Goal: Check status: Check status

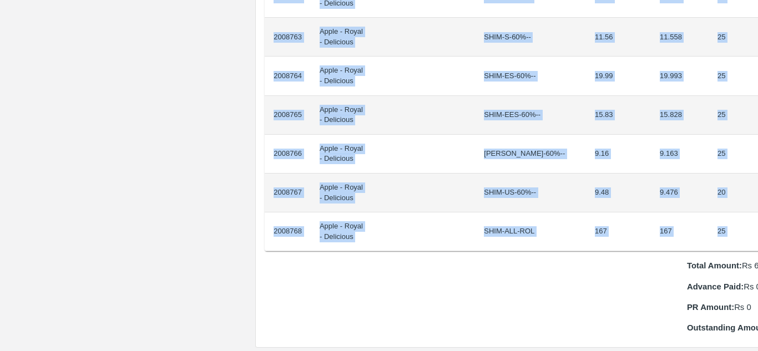
scroll to position [1019, 23]
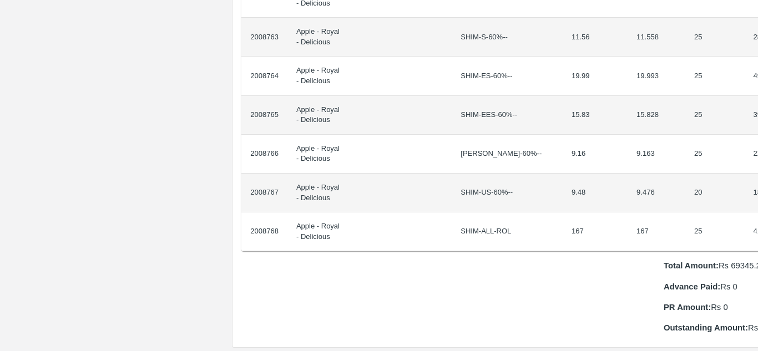
drag, startPoint x: 273, startPoint y: 185, endPoint x: 757, endPoint y: 225, distance: 486.0
click at [757, 225] on div "Supply Chain Purchase Order - 174964 Payment Requests Edit View Logs View Trace…" at bounding box center [379, 175] width 758 height 351
copy thead "ID Product Brand/[PERSON_NAME] Expected Weight (Kgs) Actual Weight (Kgs) Agreed…"
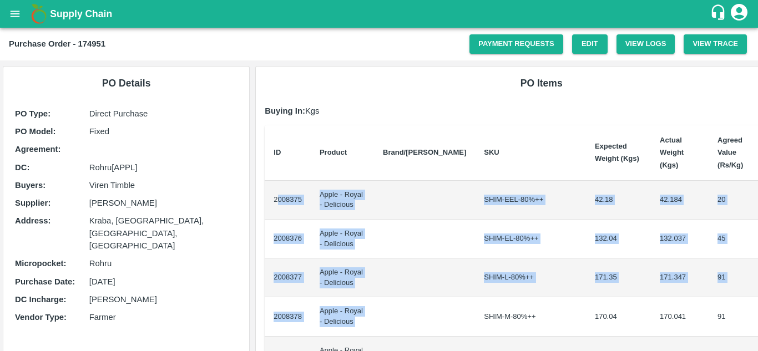
drag, startPoint x: 275, startPoint y: 185, endPoint x: 492, endPoint y: 315, distance: 252.4
click at [492, 315] on td "SHIM-M-80%++" at bounding box center [530, 316] width 111 height 39
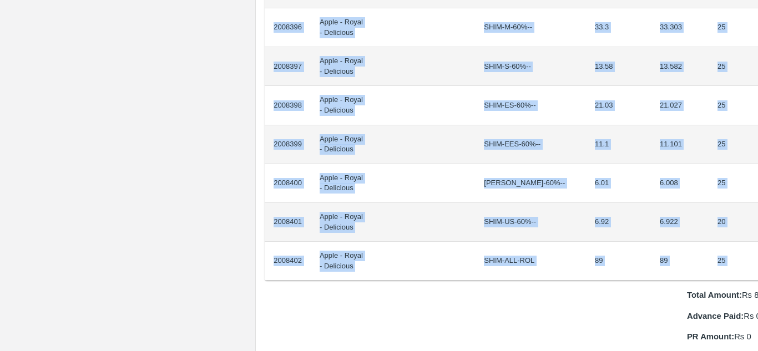
scroll to position [990, 23]
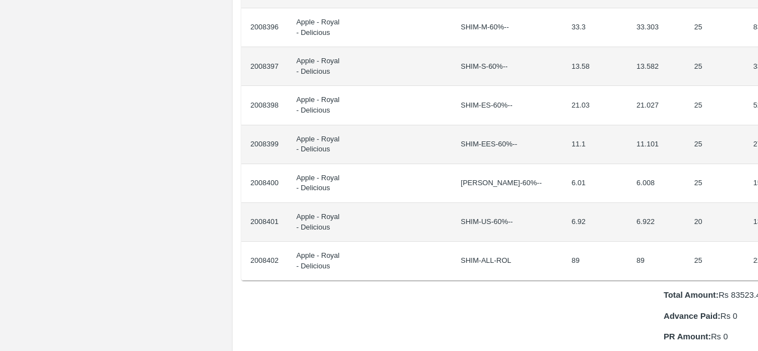
drag, startPoint x: 272, startPoint y: 185, endPoint x: 757, endPoint y: 245, distance: 488.7
click at [757, 245] on div "Supply Chain Purchase Order - 174951 Payment Requests Edit View Logs View Trace…" at bounding box center [379, 175] width 758 height 351
copy thead "ID Product Brand/[PERSON_NAME] Expected Weight (Kgs) Actual Weight (Kgs) Agreed…"
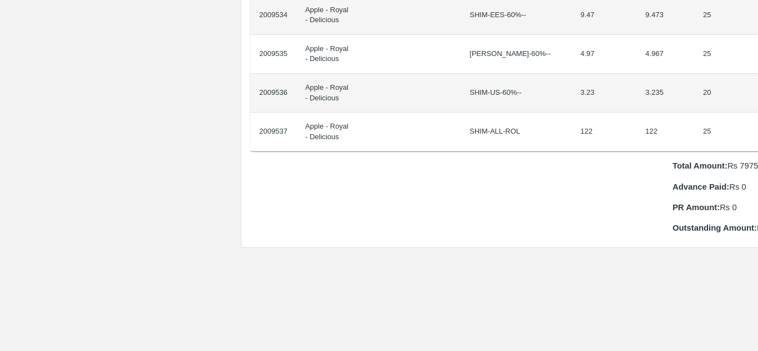
scroll to position [1119, 23]
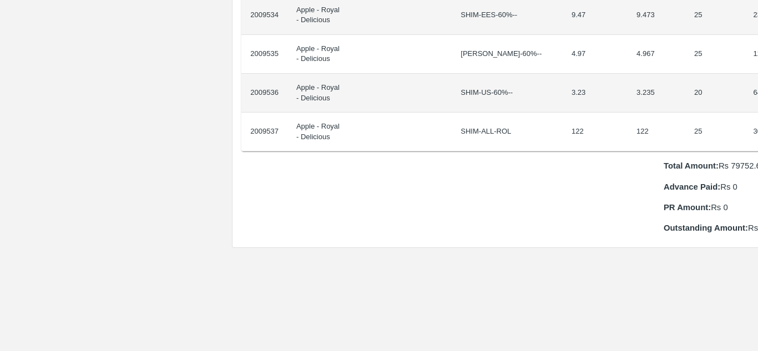
drag, startPoint x: 275, startPoint y: 186, endPoint x: 757, endPoint y: 112, distance: 488.4
click at [757, 112] on div "Supply Chain Purchase Order - 174996 Payment Requests Edit View Logs View Trace…" at bounding box center [379, 175] width 758 height 351
copy thead "ID Product Brand/[PERSON_NAME] Expected Weight (Kgs) Actual Weight (Kgs) Agreed…"
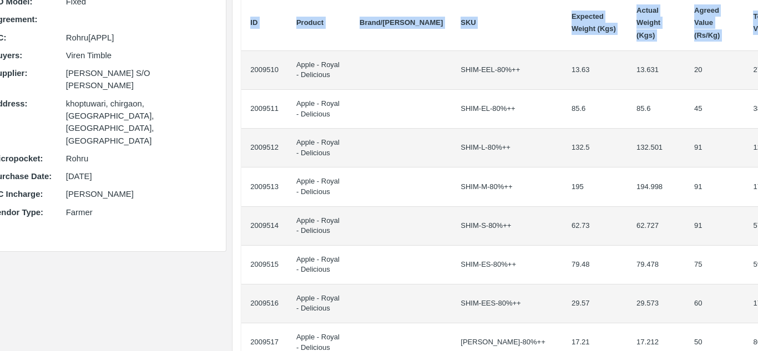
scroll to position [0, 23]
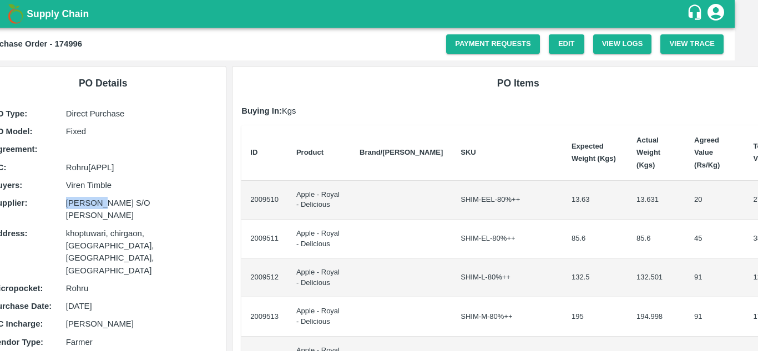
drag, startPoint x: 102, startPoint y: 203, endPoint x: 67, endPoint y: 208, distance: 35.8
click at [67, 208] on p "Raj Kumar S/O Shoorveer Singh" at bounding box center [140, 209] width 149 height 25
drag, startPoint x: 104, startPoint y: 202, endPoint x: 61, endPoint y: 205, distance: 42.8
click at [61, 205] on div "Supplier : Raj Kumar S/O Shoorveer Singh" at bounding box center [103, 209] width 223 height 25
copy div "Raj Kumar"
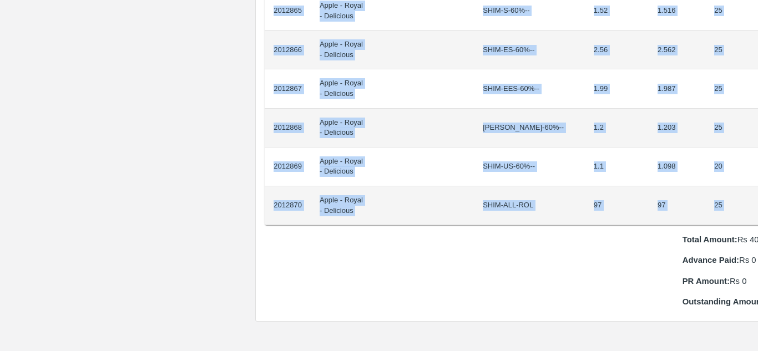
scroll to position [1007, 19]
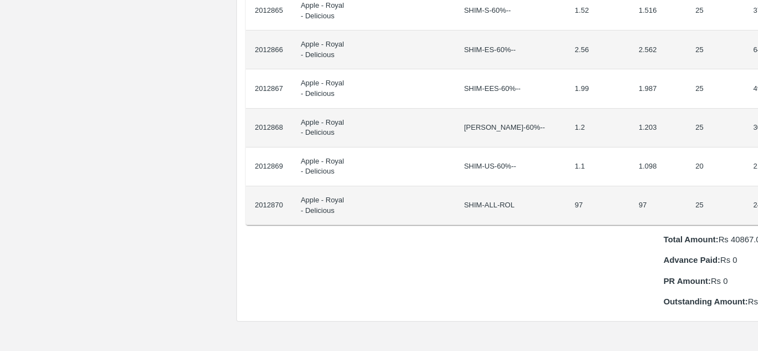
drag, startPoint x: 272, startPoint y: 185, endPoint x: 757, endPoint y: 195, distance: 485.6
click at [757, 195] on div "Supply Chain Purchase Order - 175154 Payment Requests Edit View Logs View Trace…" at bounding box center [379, 175] width 758 height 351
copy thead "ID Product Brand/[PERSON_NAME] Expected Weight (Kgs) Actual Weight (Kgs) Agreed…"
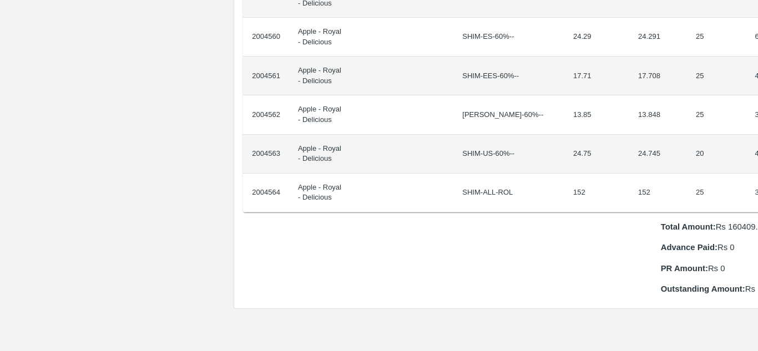
scroll to position [980, 23]
drag, startPoint x: 274, startPoint y: 188, endPoint x: 757, endPoint y: 181, distance: 483.4
click at [757, 181] on div "Supply Chain Purchase Order - 174749 Payment Requests Edit View Logs View Trace…" at bounding box center [379, 175] width 758 height 351
copy thead "ID Product Brand/[PERSON_NAME] Expected Weight (Kgs) Actual Weight (Kgs) Agreed…"
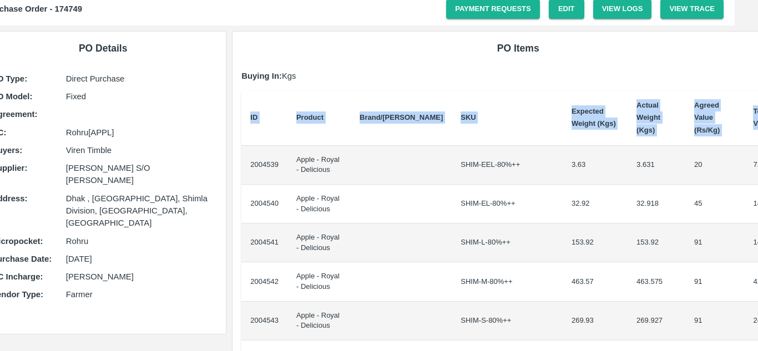
scroll to position [0, 23]
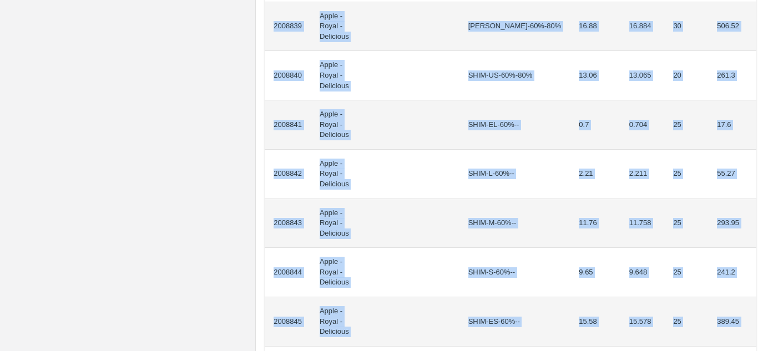
scroll to position [1027, 0]
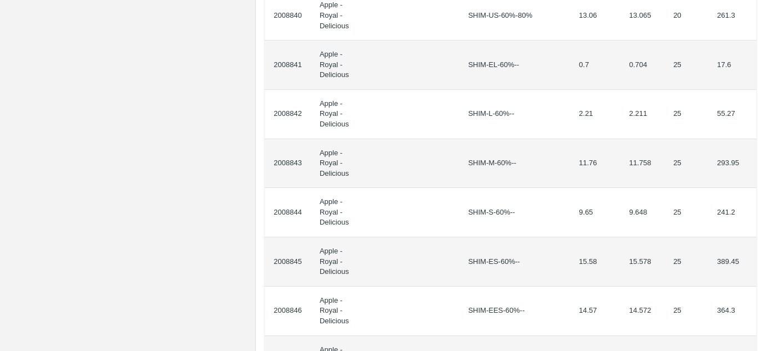
drag, startPoint x: 274, startPoint y: 196, endPoint x: 757, endPoint y: 189, distance: 483.4
click at [757, 189] on div "Supply Chain Purchase Order - 174967 Payment Requests Edit View Logs View Trace…" at bounding box center [379, 175] width 758 height 351
copy thead "ID Product Brand/[PERSON_NAME] Expected Weight (Kgs) Actual Weight (Kgs) Agreed…"
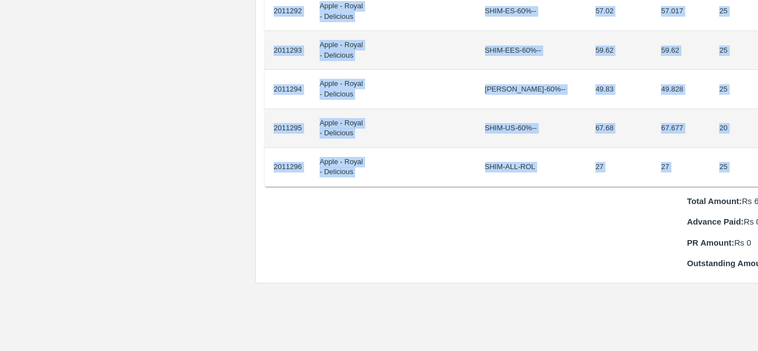
scroll to position [1006, 23]
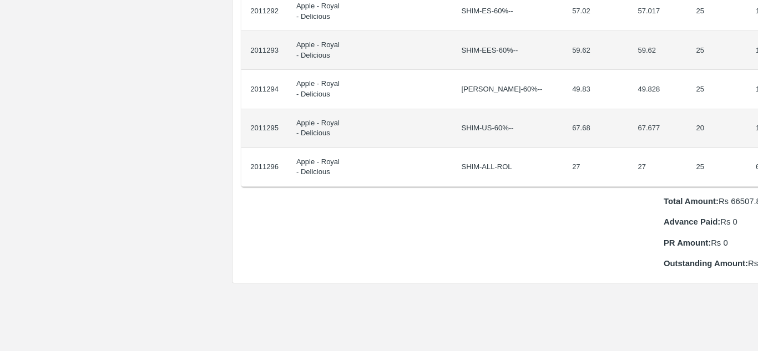
drag, startPoint x: 274, startPoint y: 186, endPoint x: 757, endPoint y: 153, distance: 485.0
click at [757, 153] on div "Supply Chain Purchase Order - 175065 Payment Requests Edit View Logs View Trace…" at bounding box center [379, 175] width 758 height 351
copy thead "ID Product Brand/[PERSON_NAME] Expected Weight (Kgs) Actual Weight (Kgs) Agreed…"
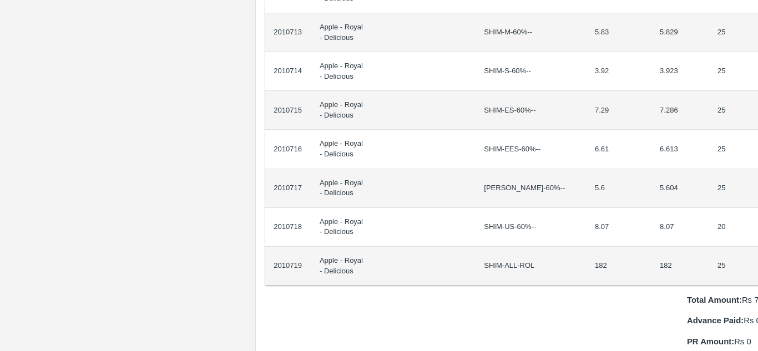
scroll to position [946, 23]
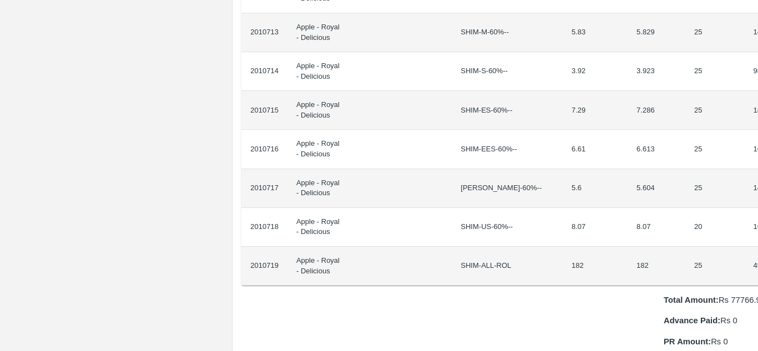
drag, startPoint x: 273, startPoint y: 188, endPoint x: 757, endPoint y: 258, distance: 489.5
click at [757, 258] on div "Supply Chain Purchase Order - 175046 Payment Requests Edit View Logs View Trace…" at bounding box center [379, 175] width 758 height 351
copy thead "ID Product Brand/[PERSON_NAME] Expected Weight (Kgs) Actual Weight (Kgs) Agreed…"
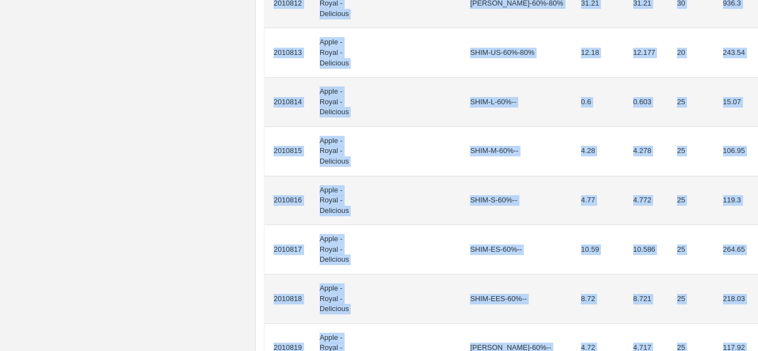
scroll to position [993, 0]
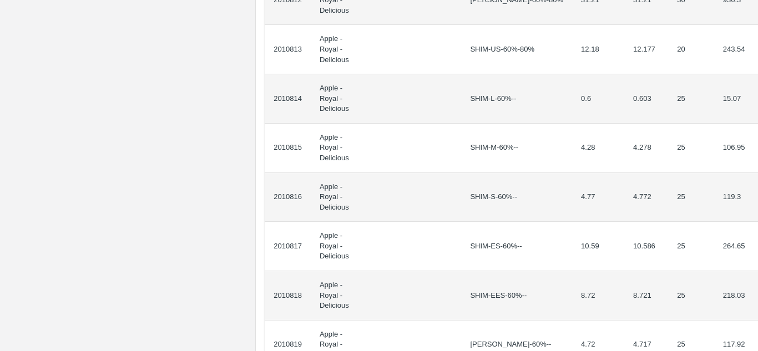
drag, startPoint x: 274, startPoint y: 197, endPoint x: 746, endPoint y: 183, distance: 472.4
copy thead "ID Product Brand/[PERSON_NAME] Expected Weight (Kgs) Actual Weight (Kgs) Agreed…"
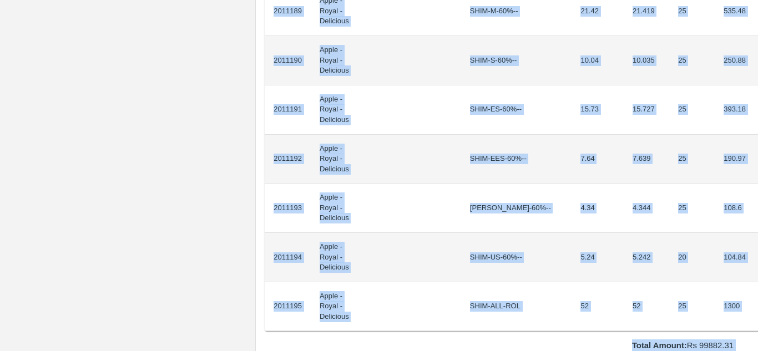
scroll to position [1232, 0]
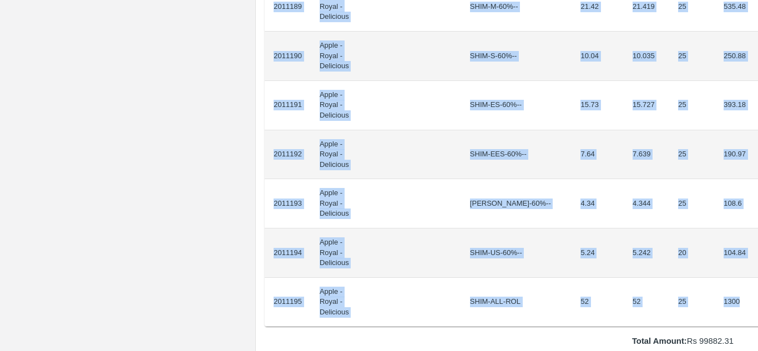
drag, startPoint x: 274, startPoint y: 198, endPoint x: 741, endPoint y: 24, distance: 499.0
copy tbody "2011168 Apple - Royal - Delicious SHIM-EEL-80%++ 8.09 8.087 20 161.74 2011169 A…"
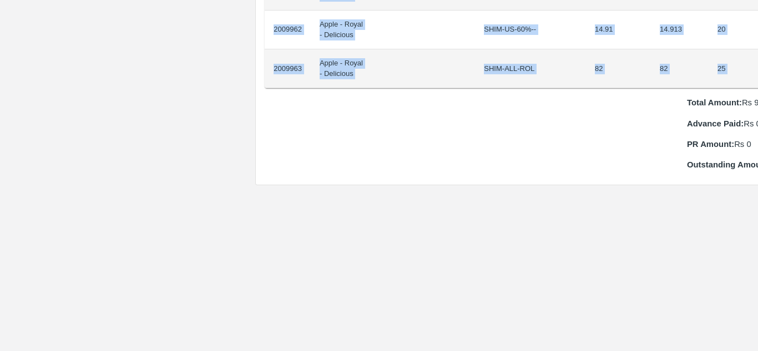
scroll to position [988, 23]
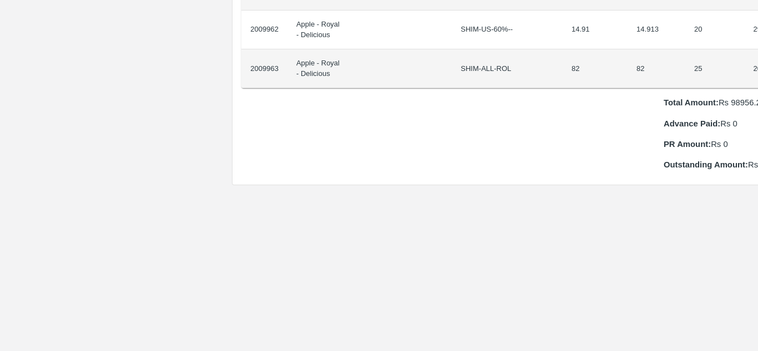
drag, startPoint x: 273, startPoint y: 186, endPoint x: 757, endPoint y: 58, distance: 501.1
click at [757, 58] on div "Supply Chain Purchase Order - 175008 Payment Requests Edit View Logs View Trace…" at bounding box center [379, 175] width 758 height 351
copy thead "ID Product Brand/[PERSON_NAME] Expected Weight (Kgs) Actual Weight (Kgs) Agreed…"
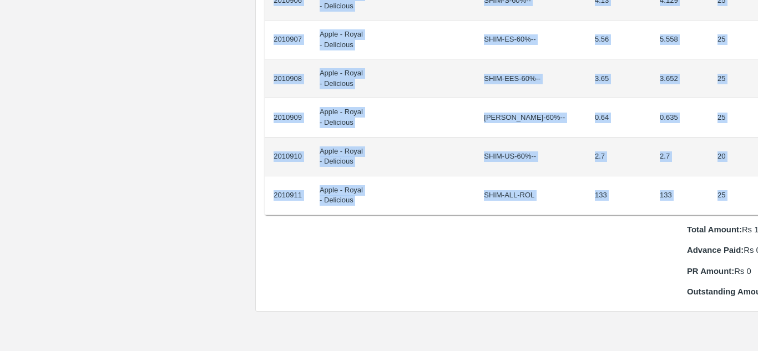
scroll to position [978, 23]
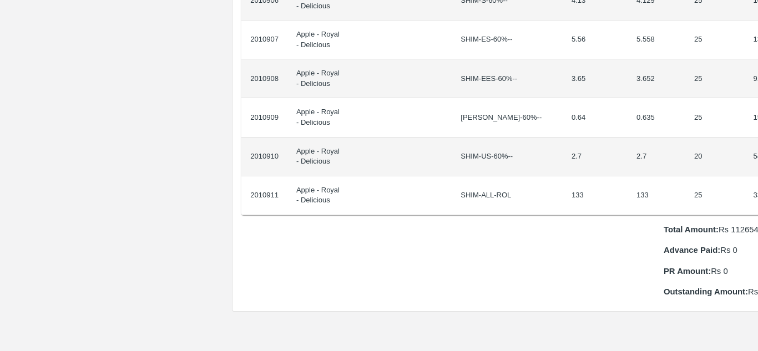
drag, startPoint x: 274, startPoint y: 189, endPoint x: 757, endPoint y: 180, distance: 483.4
click at [757, 180] on div "Supply Chain Purchase Order - 175053 Payment Requests Edit View Logs View Trace…" at bounding box center [379, 175] width 758 height 351
copy thead "ID Product Brand/[PERSON_NAME] Expected Weight (Kgs) Actual Weight (Kgs) Agreed…"
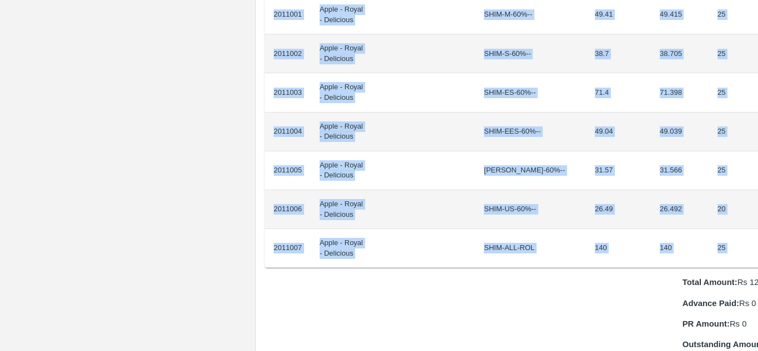
scroll to position [1003, 23]
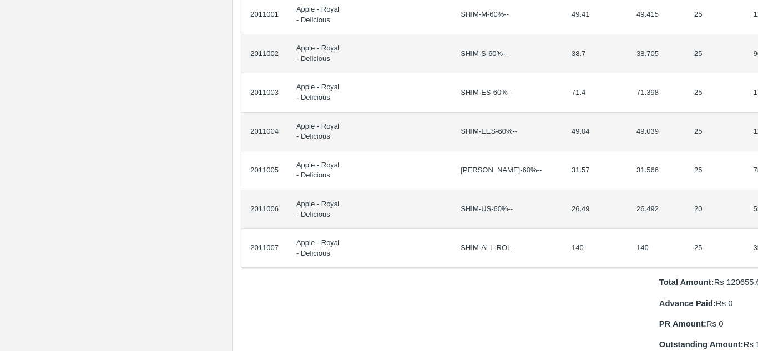
drag, startPoint x: 274, startPoint y: 186, endPoint x: 757, endPoint y: 237, distance: 486.6
click at [757, 237] on div "Supply Chain Purchase Order - 175056 Payment Requests Edit View Logs View Trace…" at bounding box center [379, 175] width 758 height 351
copy thead "ID Product Brand/[PERSON_NAME] Expected Weight (Kgs) Actual Weight (Kgs) Agreed…"
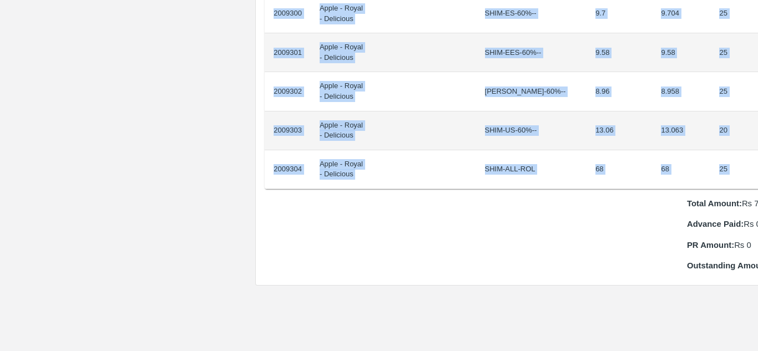
scroll to position [1004, 23]
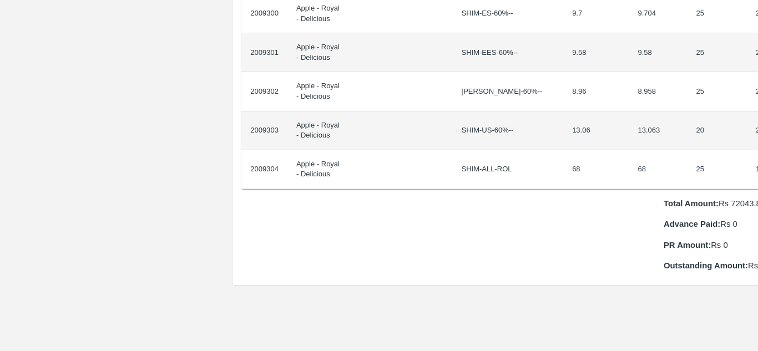
drag, startPoint x: 274, startPoint y: 186, endPoint x: 757, endPoint y: 161, distance: 484.0
click at [757, 161] on div "Supply Chain Purchase Order - 174986 Payment Requests Edit View Logs View Trace…" at bounding box center [379, 175] width 758 height 351
copy thead "ID Product Brand/[PERSON_NAME] Expected Weight (Kgs) Actual Weight (Kgs) Agreed…"
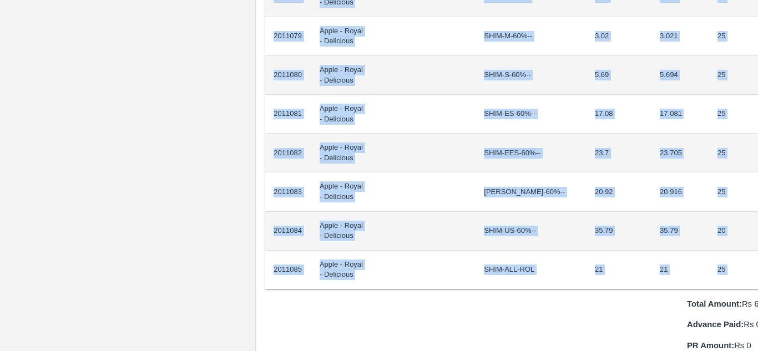
scroll to position [903, 23]
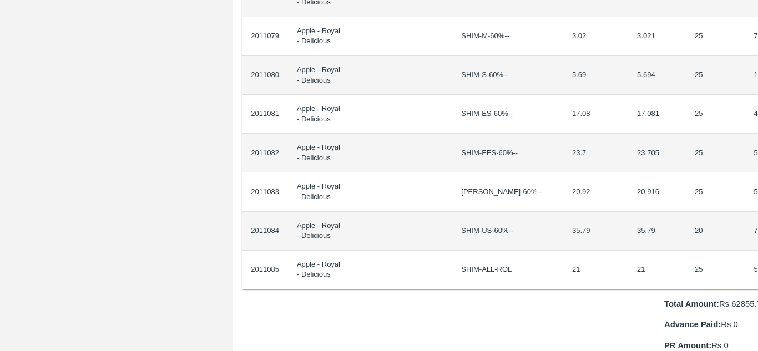
drag, startPoint x: 275, startPoint y: 186, endPoint x: 757, endPoint y: 259, distance: 488.1
click at [757, 259] on div "Supply Chain Purchase Order - 175059 Payment Requests Edit View Logs View Trace…" at bounding box center [379, 175] width 758 height 351
copy thead "ID Product Brand/[PERSON_NAME] Expected Weight (Kgs) Actual Weight (Kgs) Agreed…"
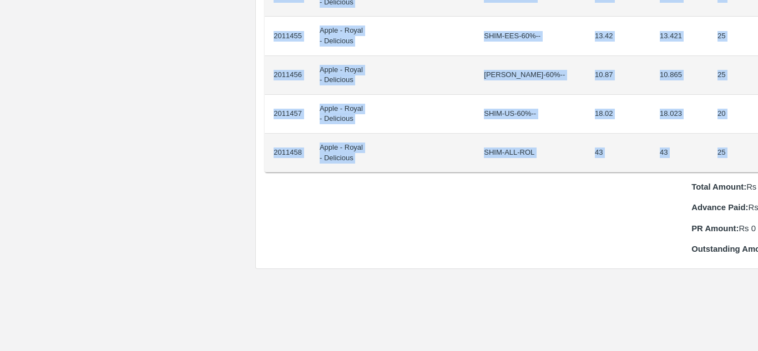
scroll to position [1059, 23]
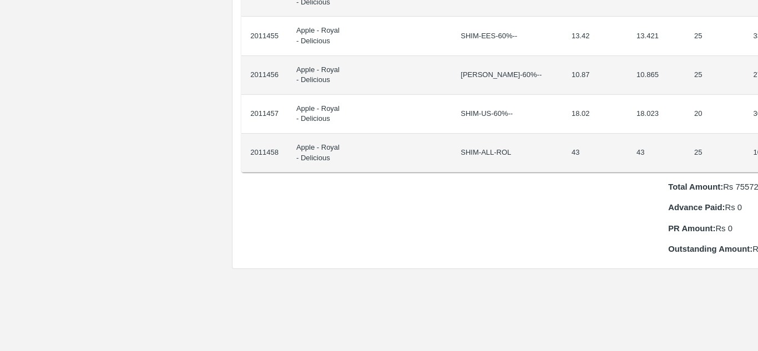
drag, startPoint x: 270, startPoint y: 186, endPoint x: 757, endPoint y: 141, distance: 489.8
click at [757, 141] on div "Supply Chain Purchase Order - 175068 Payment Requests Edit View Logs View Trace…" at bounding box center [379, 175] width 758 height 351
copy thead "ID Product Brand/[PERSON_NAME] Expected Weight (Kgs) Actual Weight (Kgs) Agreed…"
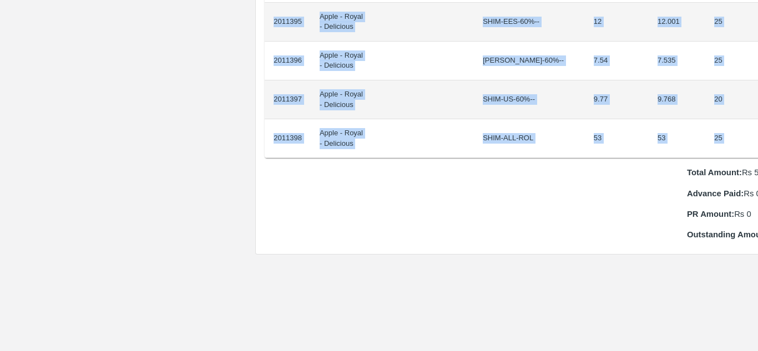
scroll to position [1113, 19]
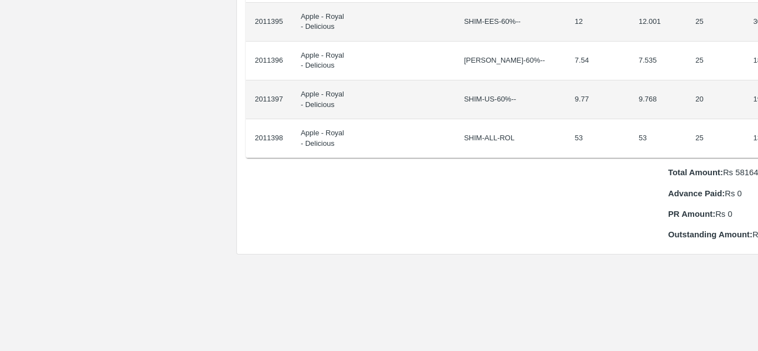
drag, startPoint x: 273, startPoint y: 185, endPoint x: 753, endPoint y: 130, distance: 483.0
copy thead "ID Product Brand/Marka SKU Expected Weight (Kgs) Actual Weight (Kgs) Agreed Val…"
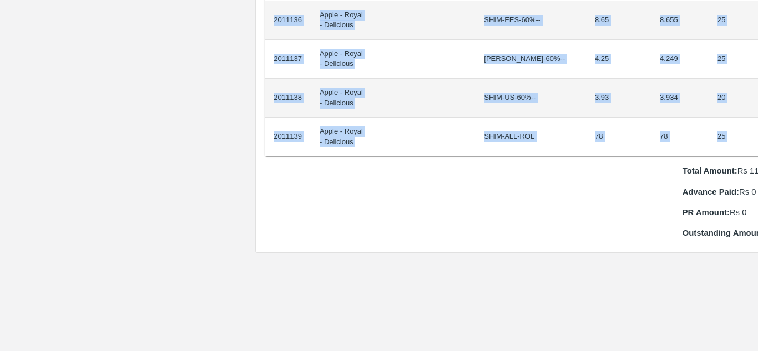
scroll to position [1114, 23]
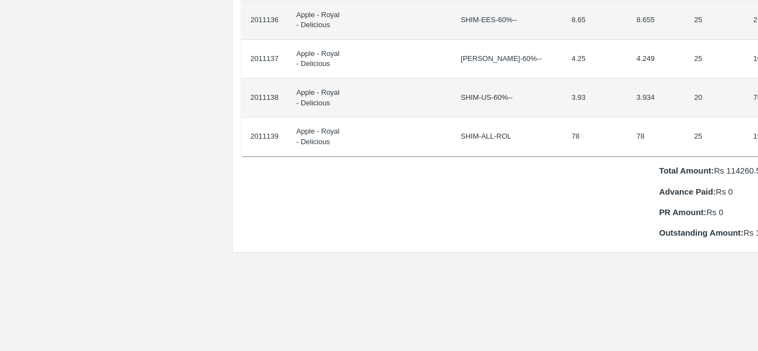
drag, startPoint x: 273, startPoint y: 186, endPoint x: 757, endPoint y: 129, distance: 487.8
click at [757, 129] on div "Supply Chain Purchase Order - 175060 Payment Requests Edit View Logs View Trace…" at bounding box center [379, 175] width 758 height 351
copy thead "ID Product Brand/[PERSON_NAME] Expected Weight (Kgs) Actual Weight (Kgs) Agreed…"
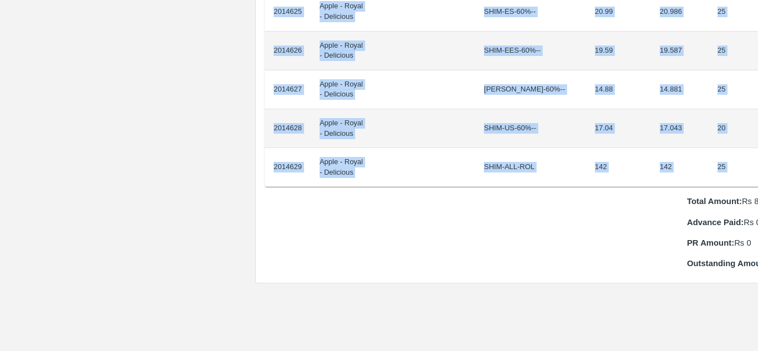
scroll to position [1084, 23]
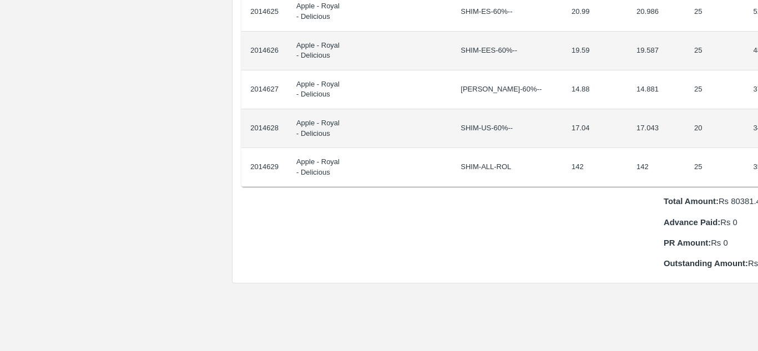
drag, startPoint x: 272, startPoint y: 185, endPoint x: 757, endPoint y: 150, distance: 486.8
click at [757, 150] on div "Supply Chain Purchase Order - 175259 Payment Requests Edit View Logs View Trace…" at bounding box center [379, 175] width 758 height 351
copy thead "ID Product Brand/[PERSON_NAME] Expected Weight (Kgs) Actual Weight (Kgs) Agreed…"
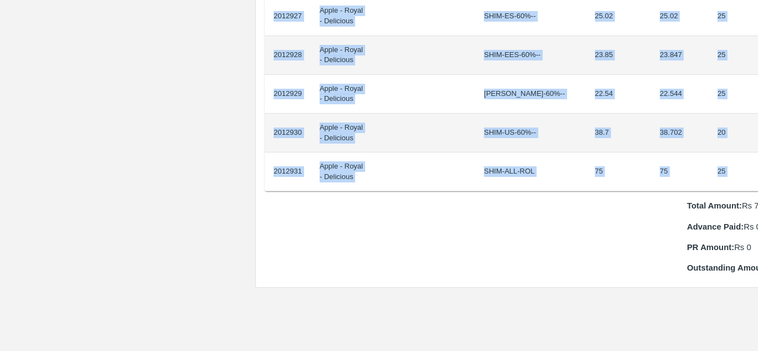
scroll to position [1079, 23]
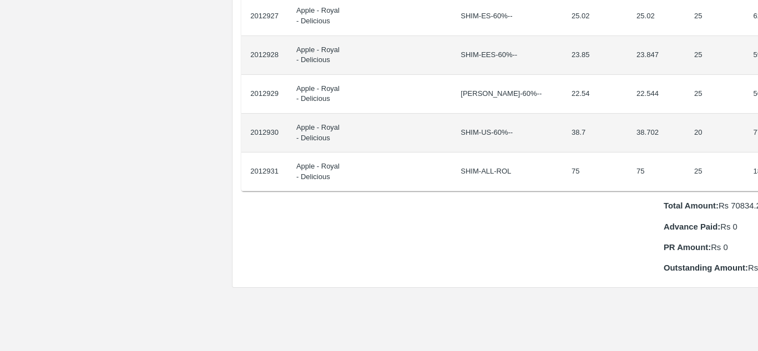
drag, startPoint x: 273, startPoint y: 187, endPoint x: 757, endPoint y: 151, distance: 485.8
click at [757, 151] on div "Supply Chain Purchase Order - 175155 Payment Requests Edit View Logs View Trace…" at bounding box center [379, 175] width 758 height 351
copy thead "ID Product Brand/[PERSON_NAME] Expected Weight (Kgs) Actual Weight (Kgs) Agreed…"
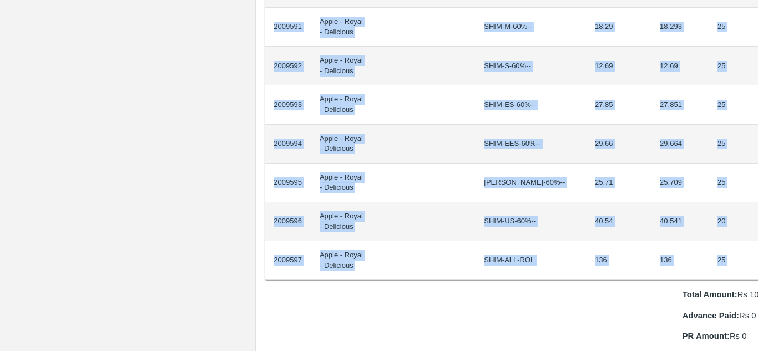
scroll to position [990, 23]
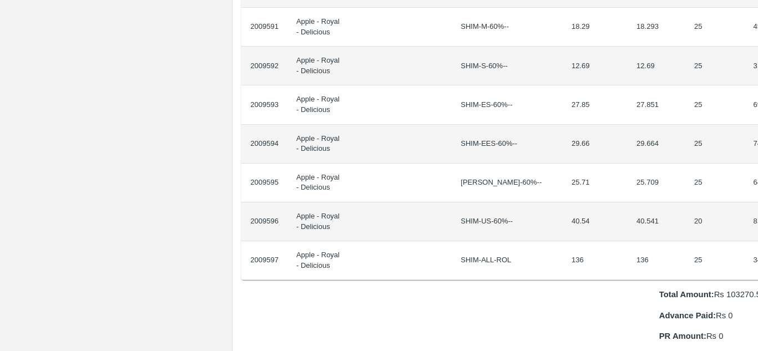
drag, startPoint x: 274, startPoint y: 186, endPoint x: 757, endPoint y: 234, distance: 485.6
click at [757, 234] on div "Supply Chain Purchase Order - 174998 Payment Requests Edit View Logs View Trace…" at bounding box center [379, 175] width 758 height 351
copy thead "ID Product Brand/[PERSON_NAME] Expected Weight (Kgs) Actual Weight (Kgs) Agreed…"
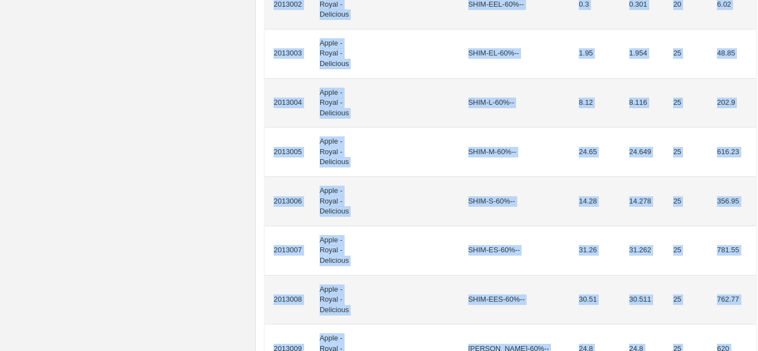
scroll to position [1134, 0]
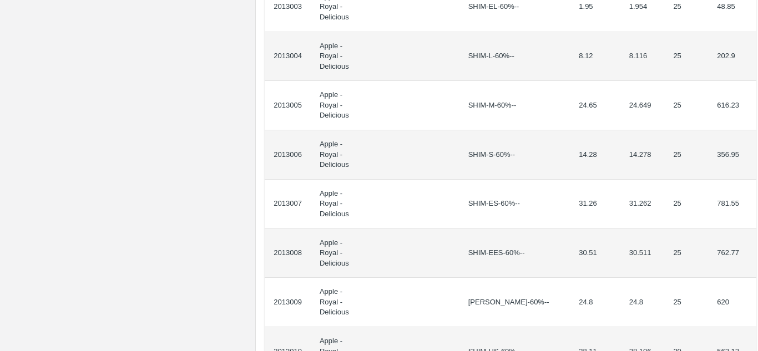
drag, startPoint x: 274, startPoint y: 198, endPoint x: 750, endPoint y: 118, distance: 482.1
copy thead "ID Product Brand/[PERSON_NAME] Expected Weight (Kgs) Actual Weight (Kgs) Agreed…"
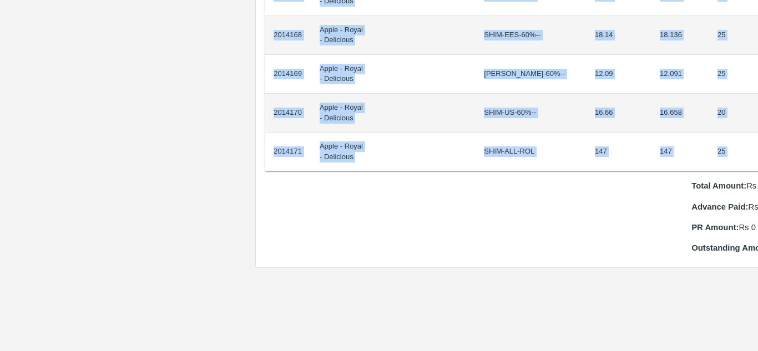
scroll to position [1099, 23]
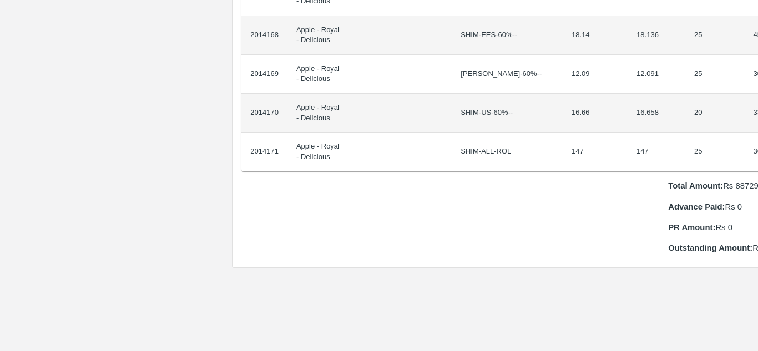
drag, startPoint x: 274, startPoint y: 189, endPoint x: 757, endPoint y: 144, distance: 485.9
click at [757, 144] on div "Supply Chain Purchase Order - 175240 Payment Requests Edit View Logs View Trace…" at bounding box center [379, 175] width 758 height 351
copy thead "ID Product Brand/[PERSON_NAME] Expected Weight (Kgs) Actual Weight (Kgs) Agreed…"
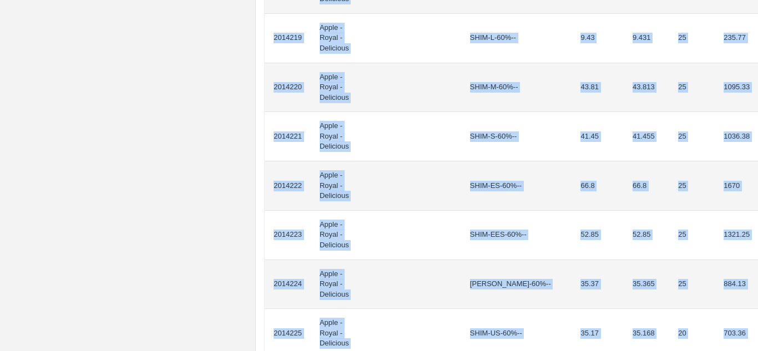
scroll to position [1131, 0]
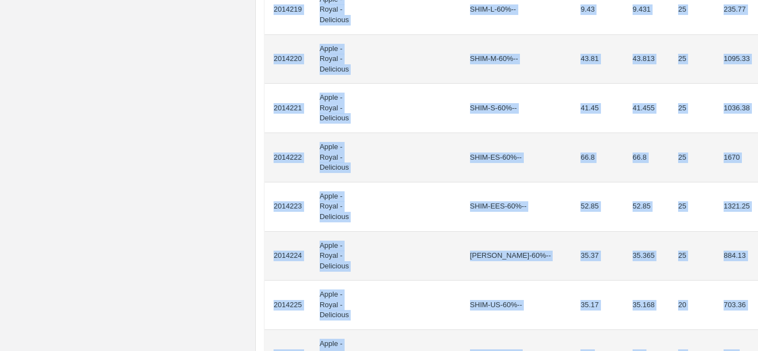
drag, startPoint x: 273, startPoint y: 198, endPoint x: 741, endPoint y: 89, distance: 480.4
copy tbody "2014200 Apple - Royal - Delicious SHIM-EEL-80%++ 5.7 5.697 20 113.94 2014201 Ap…"
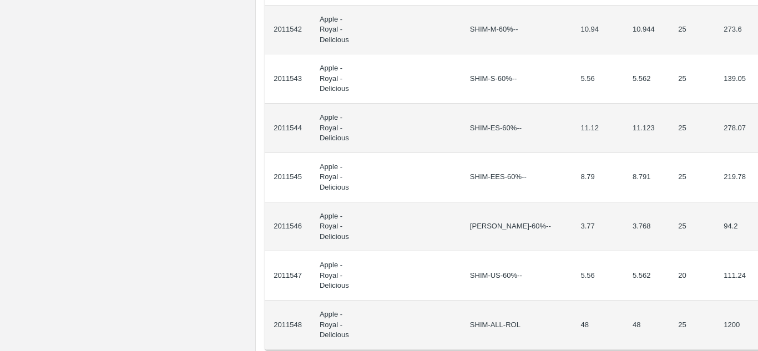
drag, startPoint x: 272, startPoint y: 197, endPoint x: 756, endPoint y: 56, distance: 504.0
click at [756, 56] on div "Supply Chain Purchase Order - 175070 Payment Requests Edit View Logs View Trace…" at bounding box center [379, 175] width 758 height 351
copy thead "ID Product Brand/[PERSON_NAME] Expected Weight (Kgs) Actual Weight (Kgs) Agreed…"
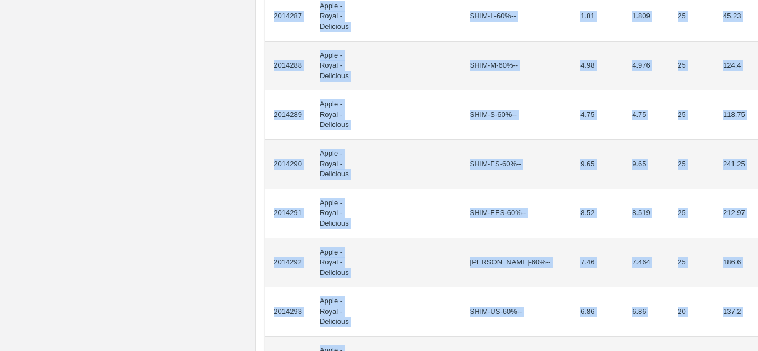
scroll to position [1175, 0]
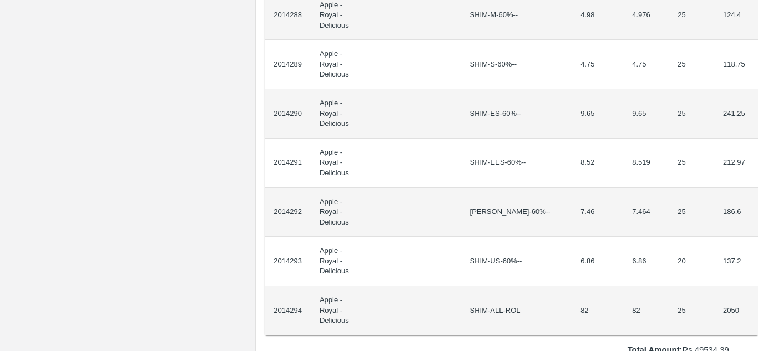
drag, startPoint x: 274, startPoint y: 197, endPoint x: 757, endPoint y: 27, distance: 513.0
click at [757, 27] on div "Supply Chain Purchase Order - 175243 Payment Requests Edit View Logs View Trace…" at bounding box center [379, 175] width 758 height 351
copy thead "ID Product Brand/[PERSON_NAME] Expected Weight (Kgs) Actual Weight (Kgs) Agreed…"
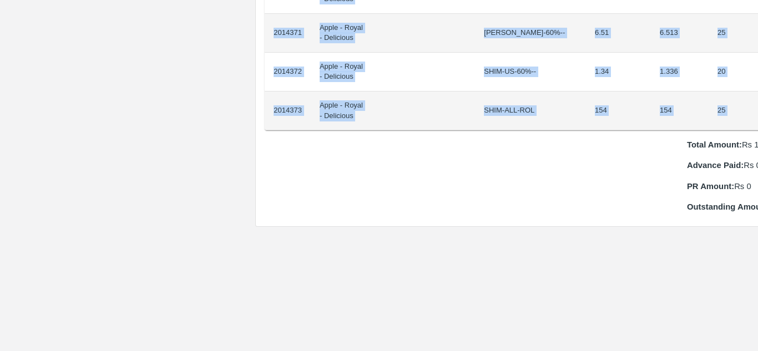
scroll to position [1101, 23]
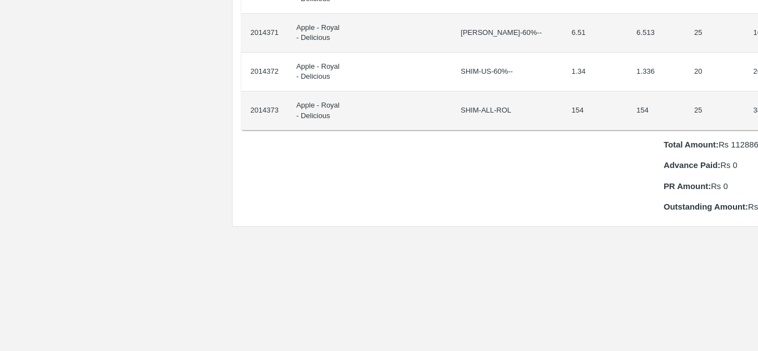
drag, startPoint x: 274, startPoint y: 186, endPoint x: 757, endPoint y: 87, distance: 493.4
click at [757, 87] on div "Supply Chain Purchase Order - 175247 Payment Requests Edit View Logs View Trace…" at bounding box center [379, 175] width 758 height 351
copy thead "ID Product Brand/[PERSON_NAME] Expected Weight (Kgs) Actual Weight (Kgs) Agreed…"
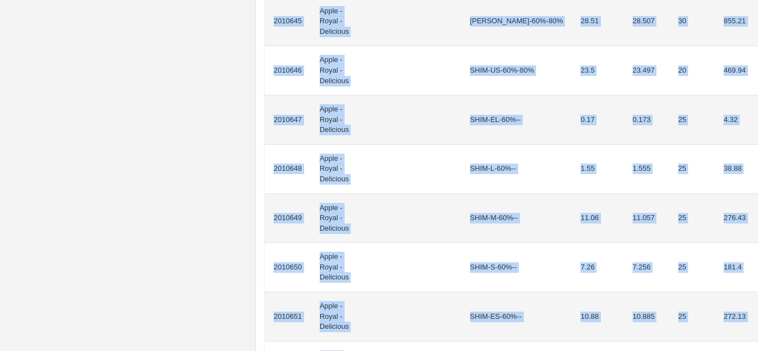
scroll to position [992, 0]
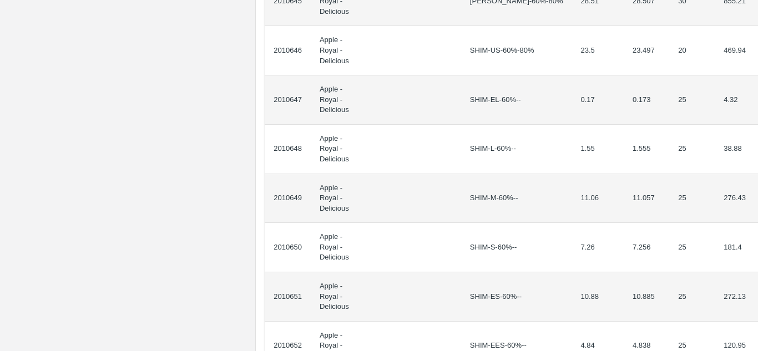
drag, startPoint x: 273, startPoint y: 198, endPoint x: 757, endPoint y: 214, distance: 484.7
click at [757, 214] on div "Supply Chain Purchase Order - 175044 Payment Requests Edit View Logs View Trace…" at bounding box center [379, 175] width 758 height 351
copy thead "ID Product Brand/[PERSON_NAME] Expected Weight (Kgs) Actual Weight (Kgs) Agreed…"
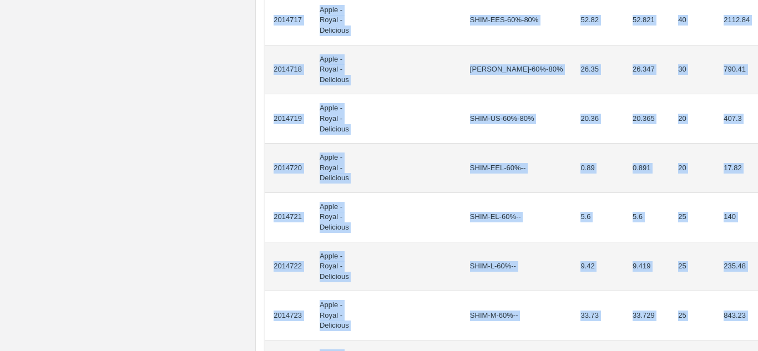
scroll to position [1160, 0]
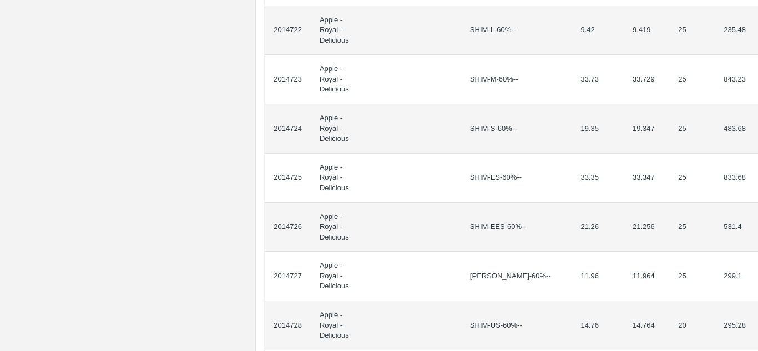
drag, startPoint x: 274, startPoint y: 200, endPoint x: 749, endPoint y: 100, distance: 485.9
copy thead "ID Product Brand/[PERSON_NAME] Expected Weight (Kgs) Actual Weight (Kgs) Agreed…"
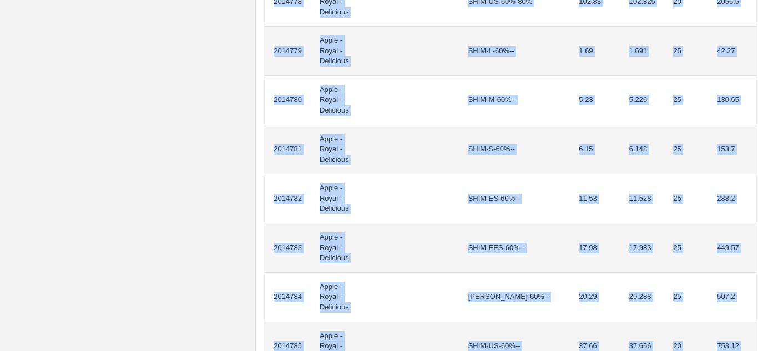
scroll to position [1079, 0]
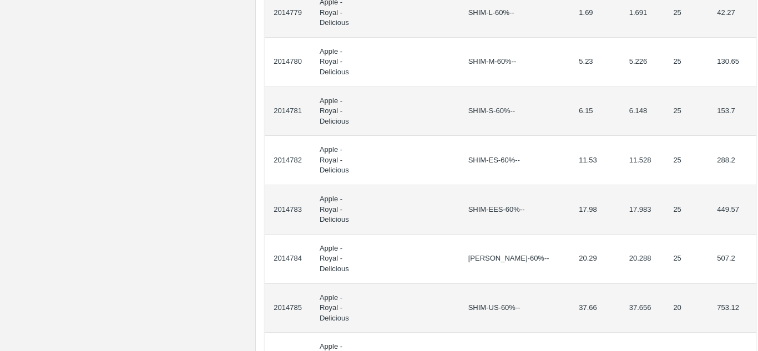
drag, startPoint x: 273, startPoint y: 200, endPoint x: 754, endPoint y: 100, distance: 491.3
copy thead "ID Product Brand/[PERSON_NAME] Expected Weight (Kgs) Actual Weight (Kgs) Agreed…"
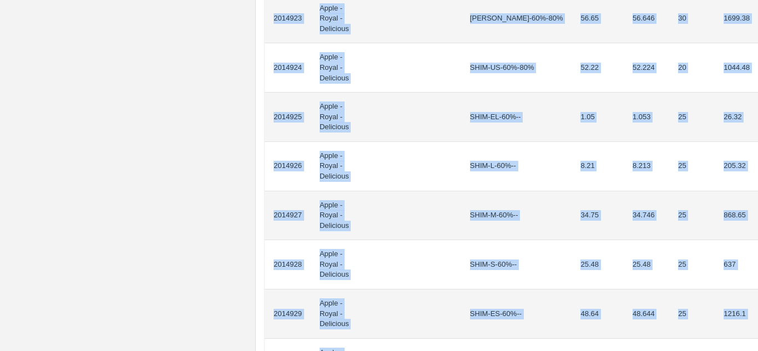
scroll to position [996, 0]
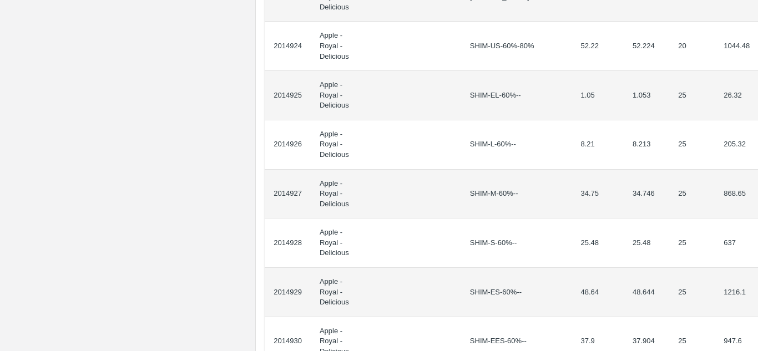
drag, startPoint x: 273, startPoint y: 198, endPoint x: 757, endPoint y: 225, distance: 485.1
click at [757, 225] on div "Supply Chain Purchase Order - 175269 Payment Requests Edit View Logs View Trace…" at bounding box center [379, 175] width 758 height 351
copy thead "ID Product Brand/[PERSON_NAME] Expected Weight (Kgs) Actual Weight (Kgs) Agreed…"
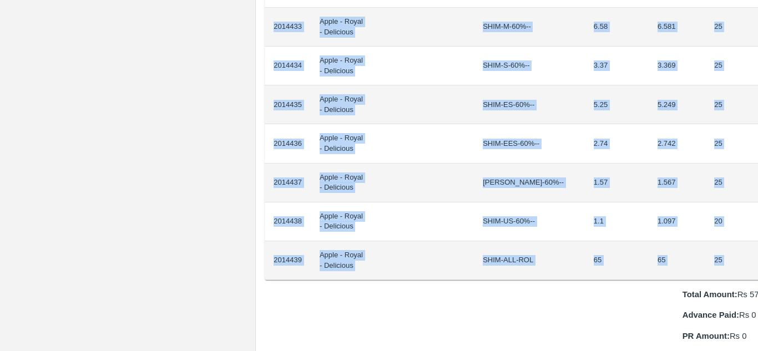
scroll to position [952, 19]
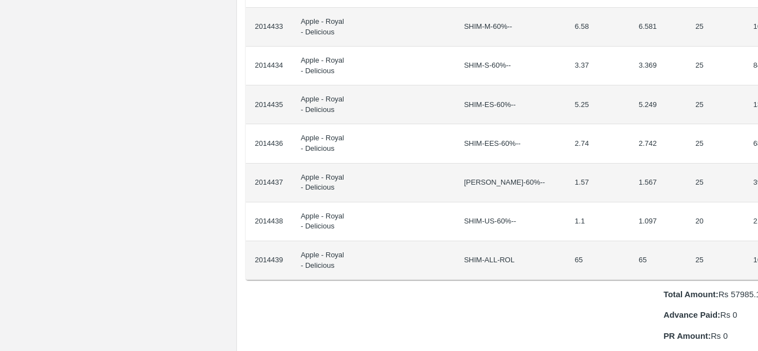
drag, startPoint x: 273, startPoint y: 186, endPoint x: 757, endPoint y: 241, distance: 487.5
click at [757, 241] on div "Supply Chain Purchase Order - 175249 Payment Requests Edit View Logs View Trace…" at bounding box center [379, 175] width 758 height 351
copy thead "ID Product Brand/Marka SKU Expected Weight (Kgs) Actual Weight (Kgs) Agreed Val…"
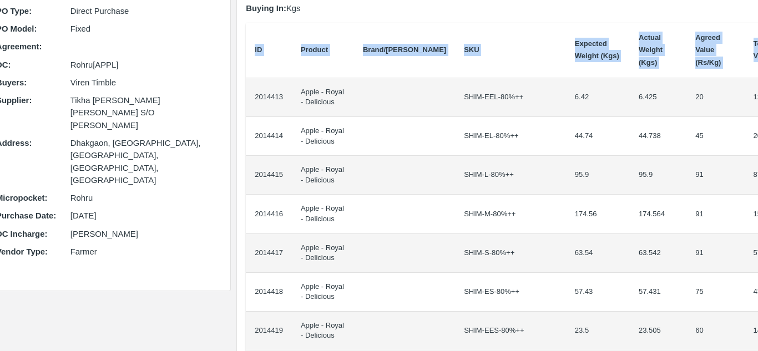
scroll to position [103, 19]
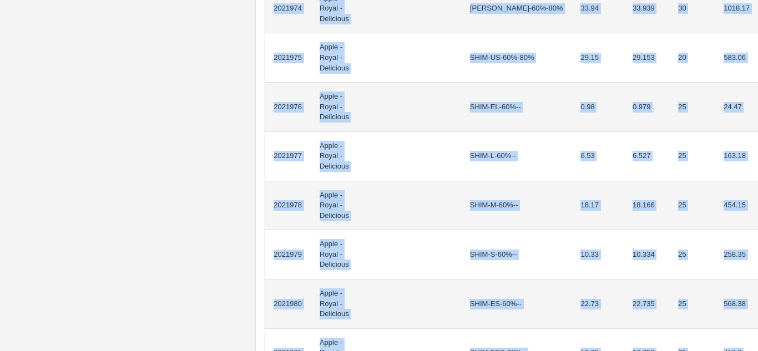
scroll to position [989, 0]
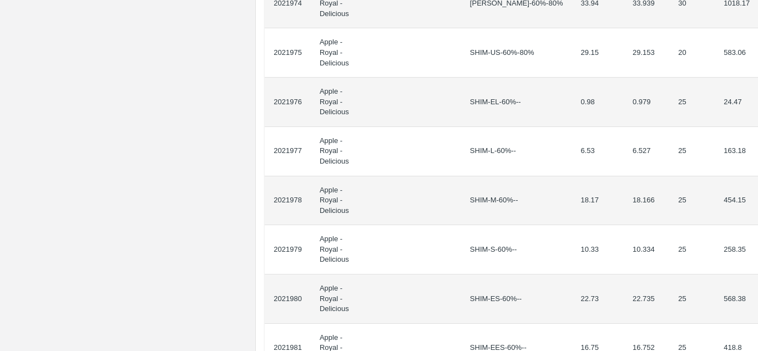
drag, startPoint x: 272, startPoint y: 199, endPoint x: 753, endPoint y: 227, distance: 481.3
copy thead "ID Product Brand/[PERSON_NAME] Expected Weight (Kgs) Actual Weight (Kgs) Agreed…"
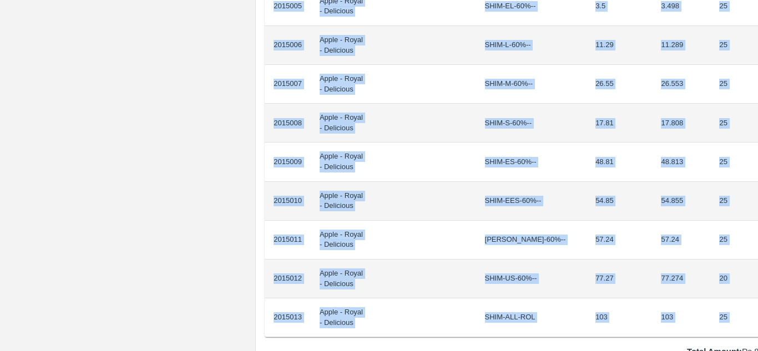
scroll to position [933, 23]
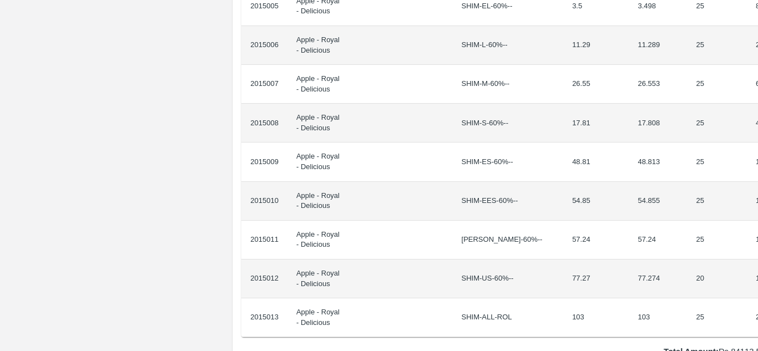
drag, startPoint x: 273, startPoint y: 186, endPoint x: 757, endPoint y: 305, distance: 498.9
click at [757, 305] on div "Supply Chain Purchase Order - 175271 Payment Requests Edit View Logs View Trace…" at bounding box center [379, 175] width 758 height 351
copy thead "ID Product Brand/[PERSON_NAME] Expected Weight (Kgs) Actual Weight (Kgs) Agreed…"
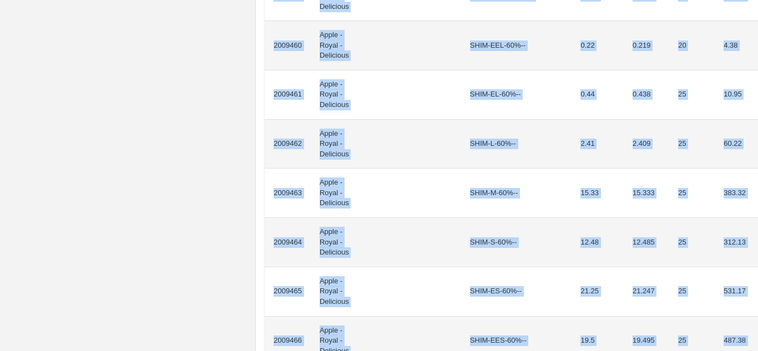
scroll to position [1054, 0]
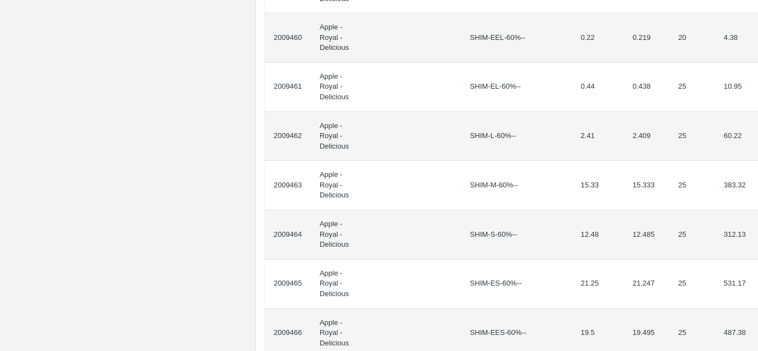
drag, startPoint x: 274, startPoint y: 199, endPoint x: 757, endPoint y: 196, distance: 483.9
click at [757, 196] on div "Supply Chain Purchase Order - 174994 Payment Requests Edit View Logs View Trace…" at bounding box center [379, 175] width 758 height 351
copy thead "ID Product Brand/[PERSON_NAME] Expected Weight (Kgs) Actual Weight (Kgs) Agreed…"
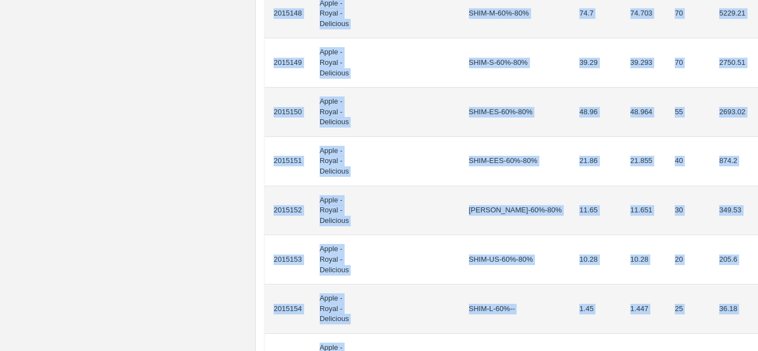
scroll to position [909, 0]
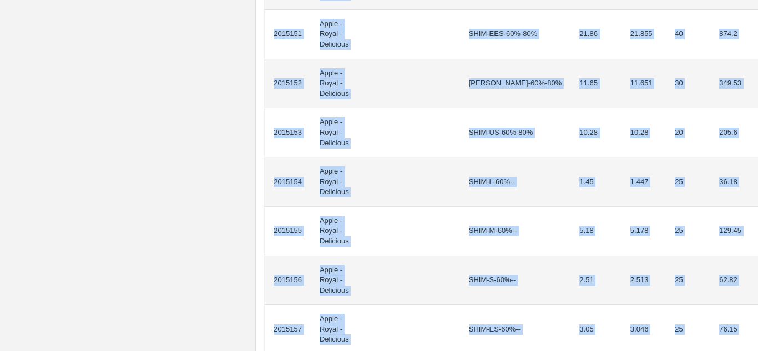
drag, startPoint x: 273, startPoint y: 200, endPoint x: 736, endPoint y: 266, distance: 467.5
copy tbody "2015136 Apple - Royal - Delicious SHIM-EEL-80%++ 2.21 2.209 20 44.18 2015137 Ap…"
